Goal: Information Seeking & Learning: Learn about a topic

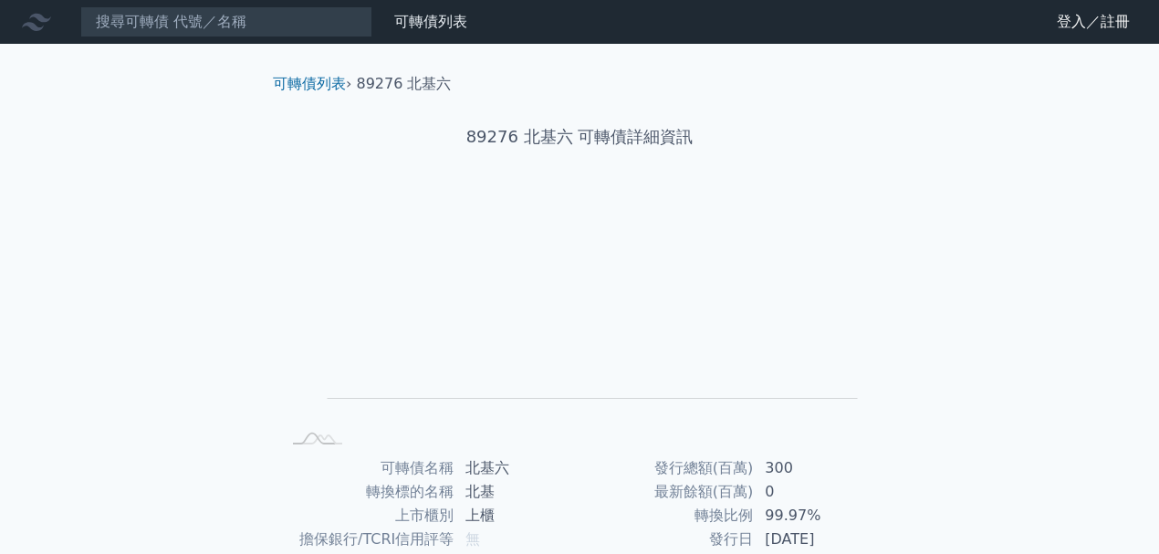
scroll to position [243, 0]
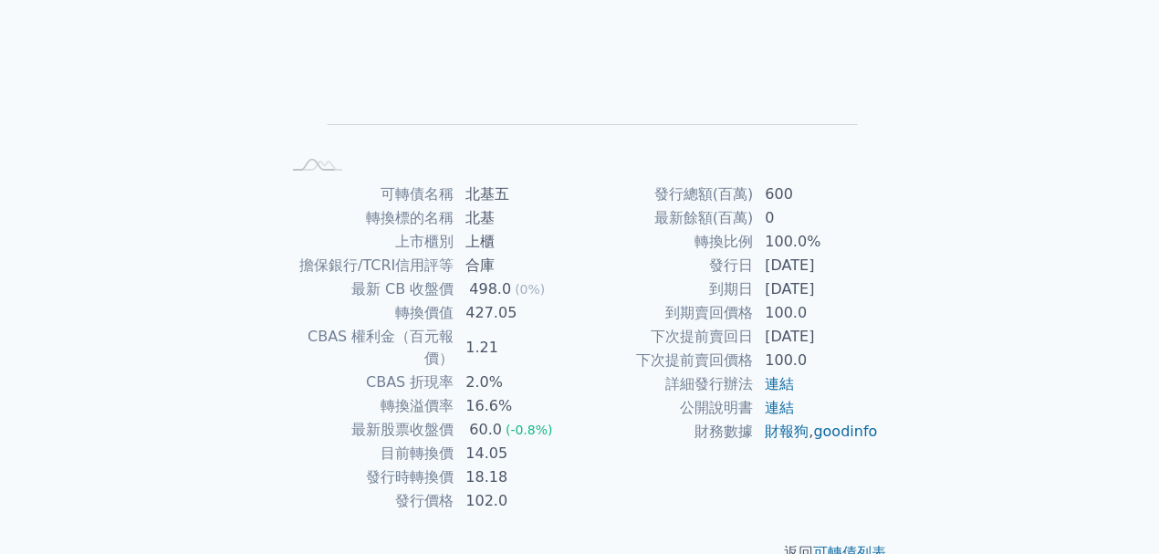
scroll to position [290, 0]
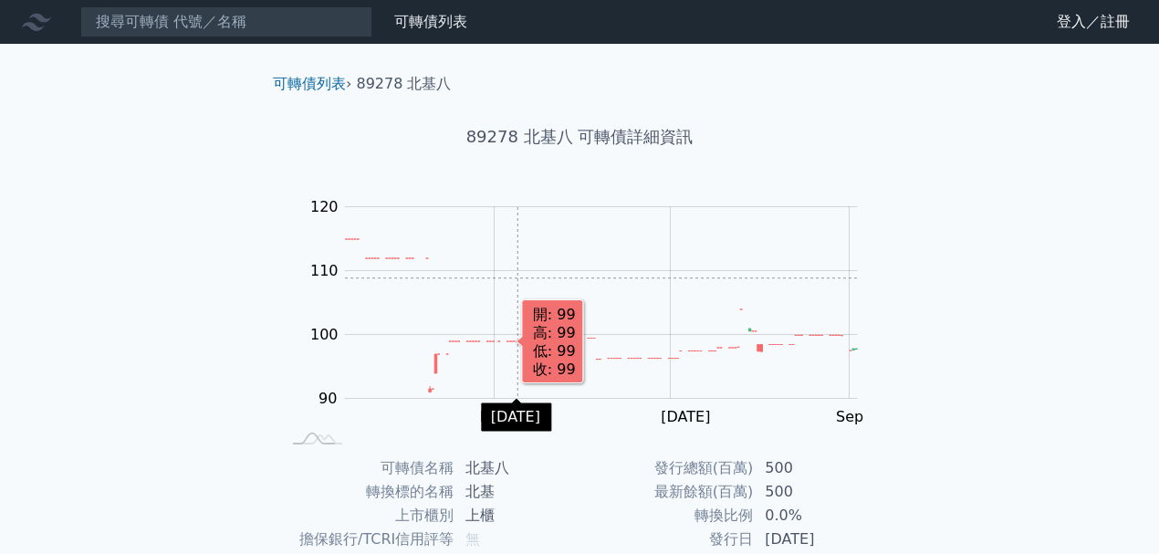
scroll to position [290, 0]
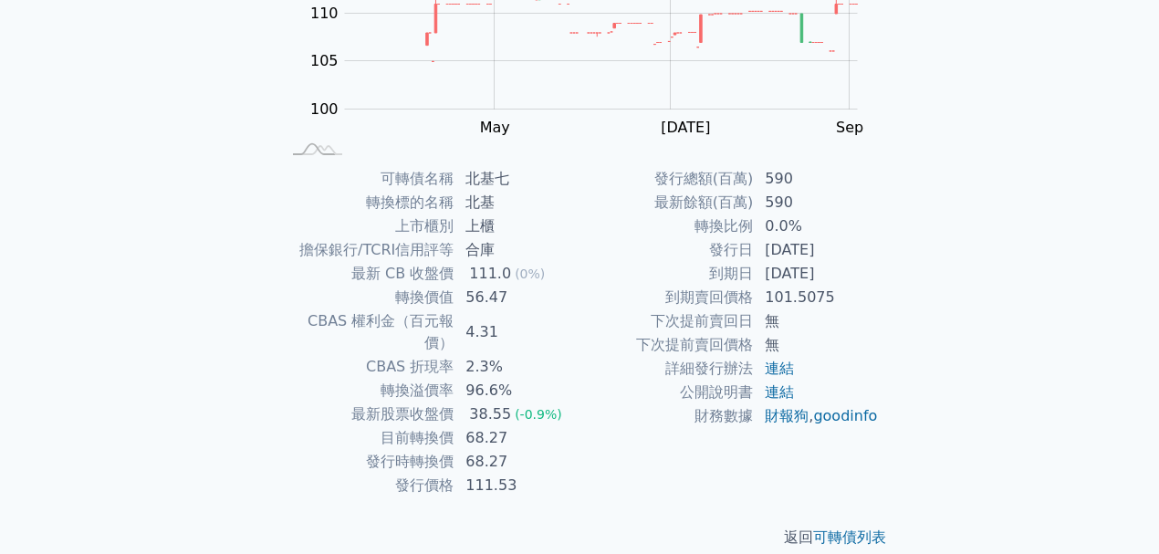
scroll to position [290, 0]
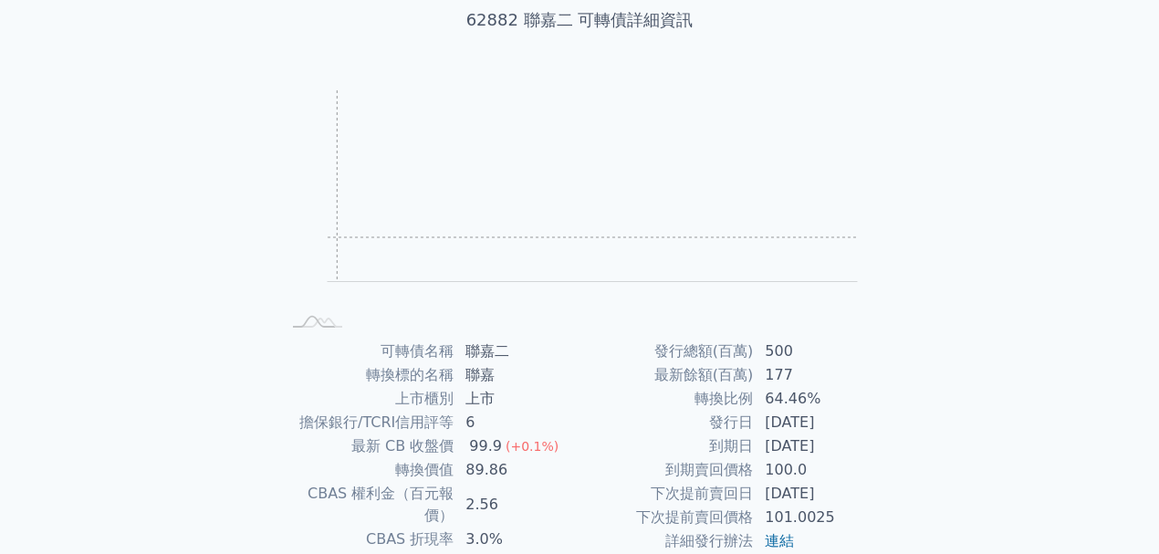
scroll to position [121, 0]
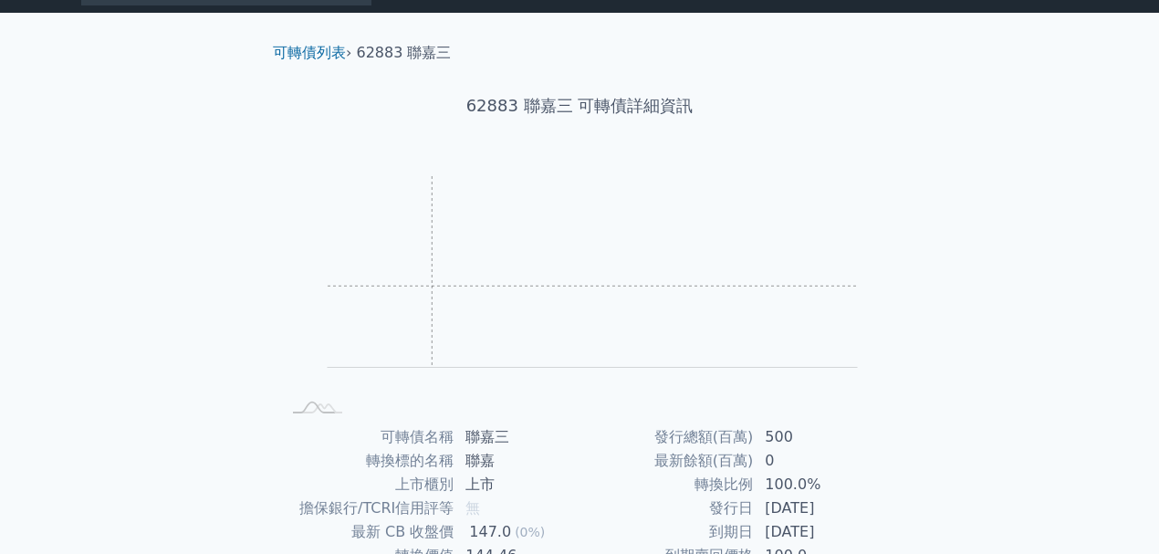
scroll to position [243, 0]
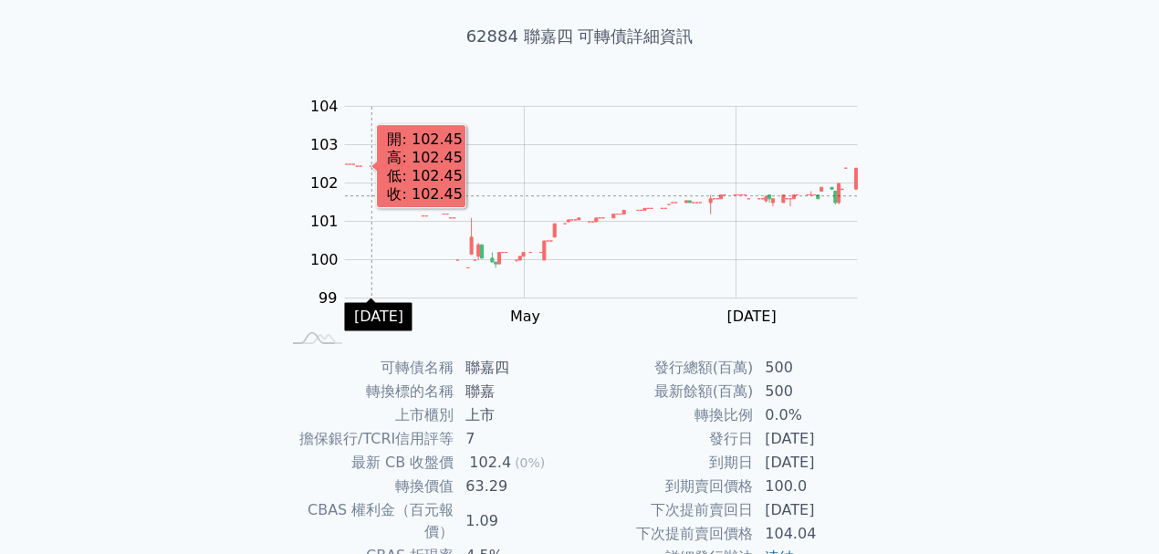
scroll to position [121, 0]
